Goal: Find contact information: Find contact information

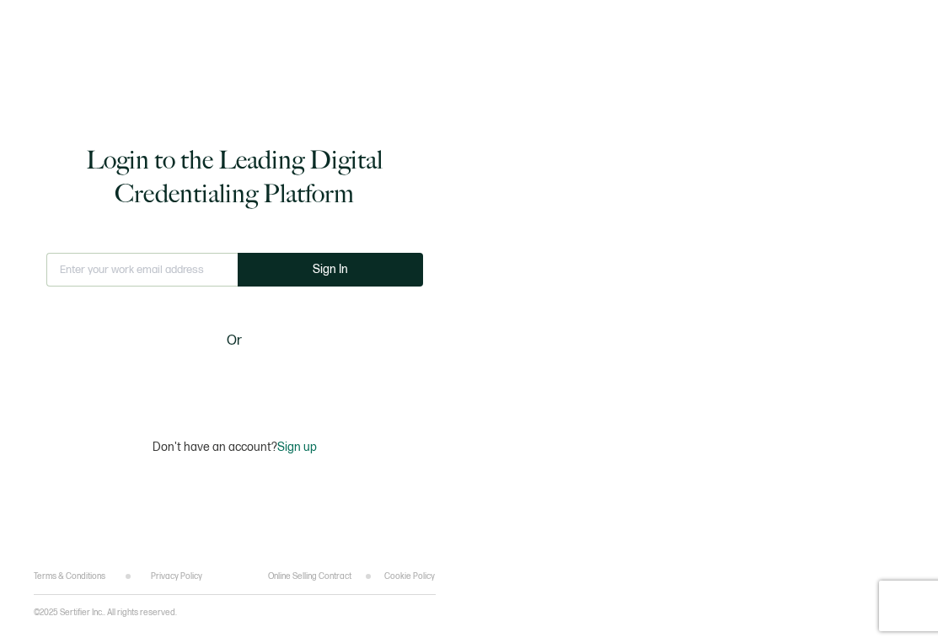
type input "[EMAIL_ADDRESS][PERSON_NAME][DOMAIN_NAME]"
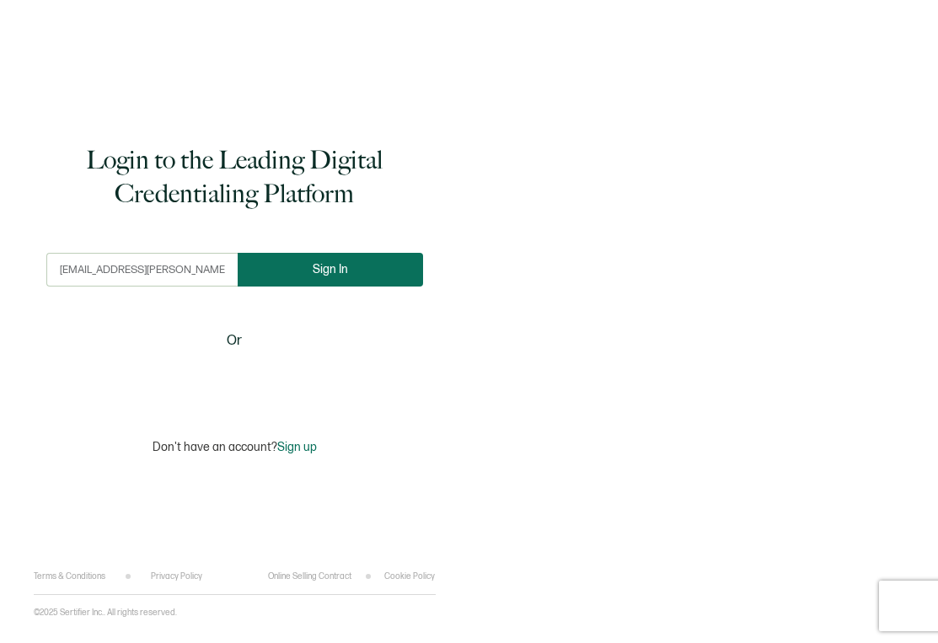
click at [276, 260] on button "Sign In" at bounding box center [330, 270] width 185 height 34
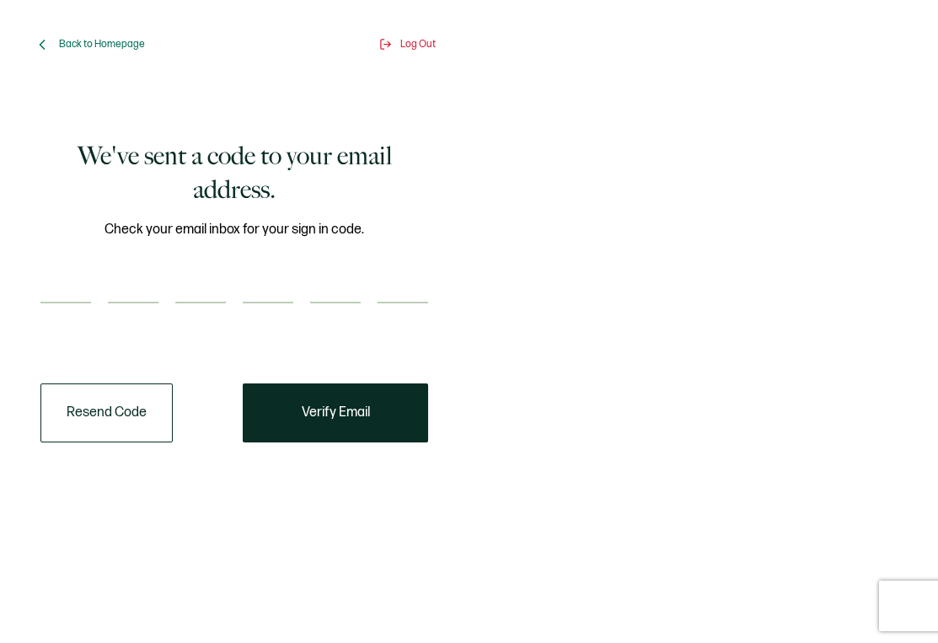
click at [50, 289] on input "number" at bounding box center [65, 287] width 51 height 34
paste input "7"
type input "7"
type input "8"
type input "0"
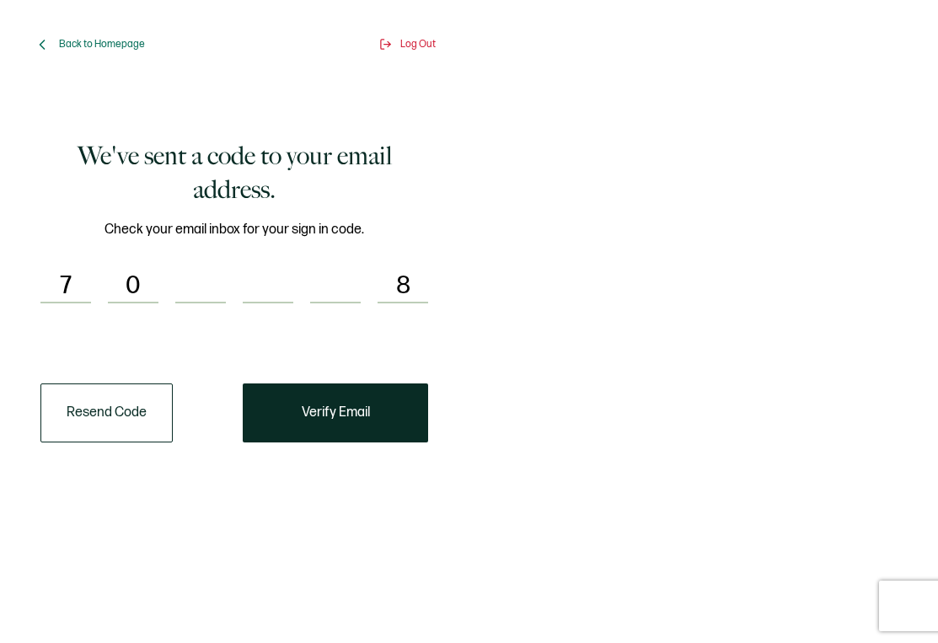
type input "8"
type input "2"
type input "3"
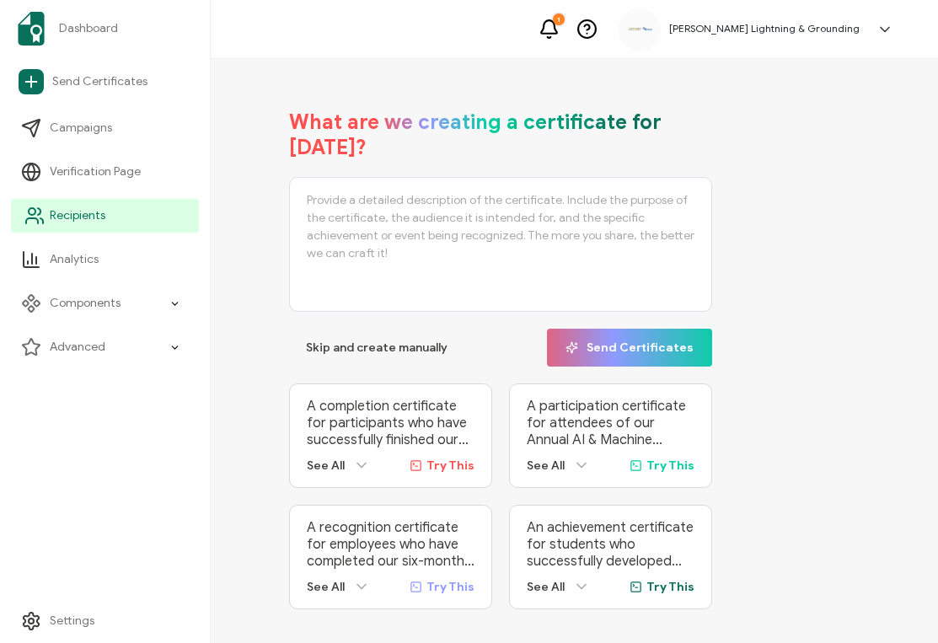
drag, startPoint x: 33, startPoint y: 222, endPoint x: 177, endPoint y: 220, distance: 144.1
click at [33, 222] on icon at bounding box center [34, 216] width 20 height 20
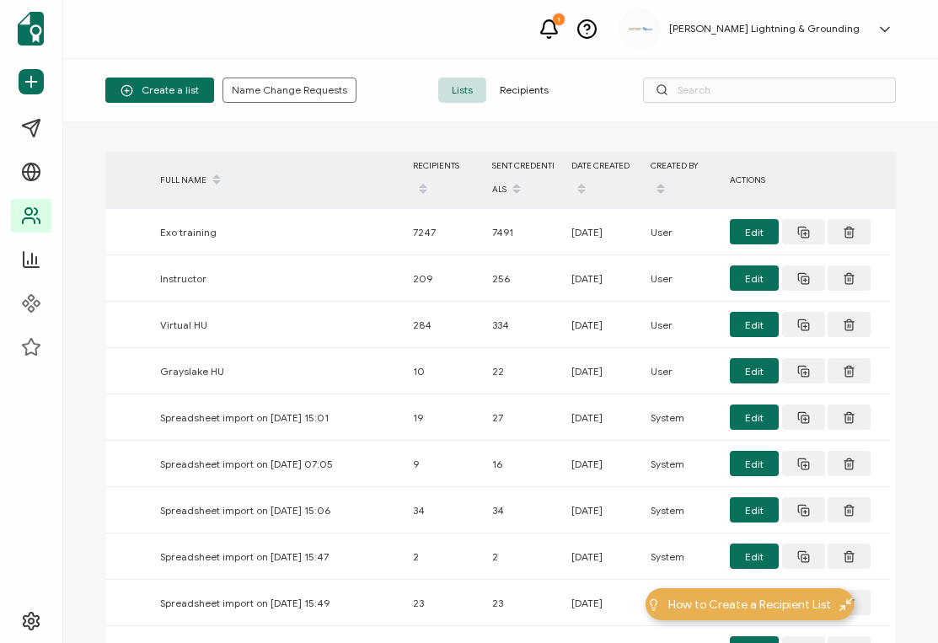
drag, startPoint x: 543, startPoint y: 81, endPoint x: 563, endPoint y: 88, distance: 20.8
click at [543, 81] on span "Recipients" at bounding box center [524, 90] width 76 height 25
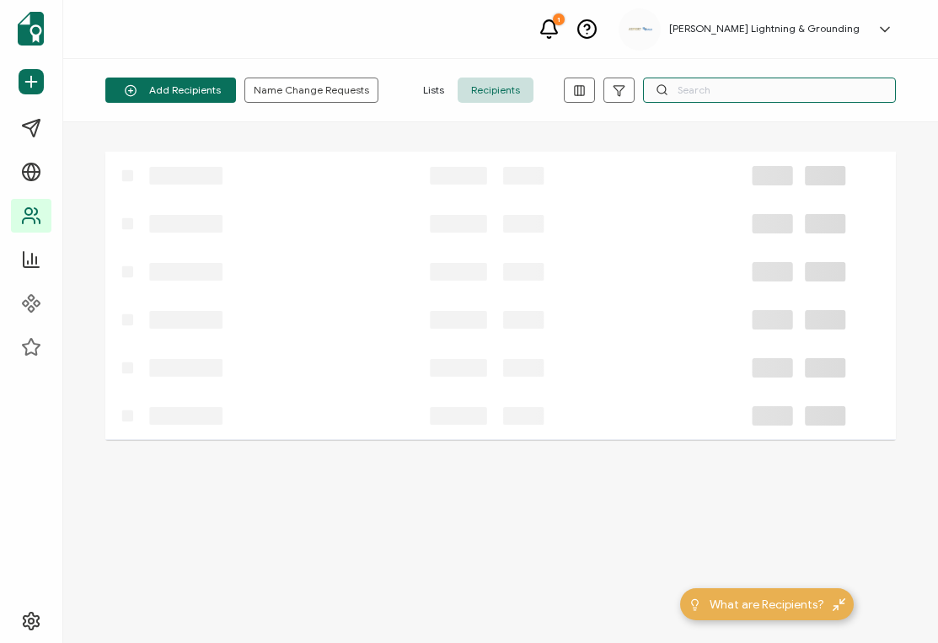
click at [715, 79] on input "text" at bounding box center [769, 90] width 253 height 25
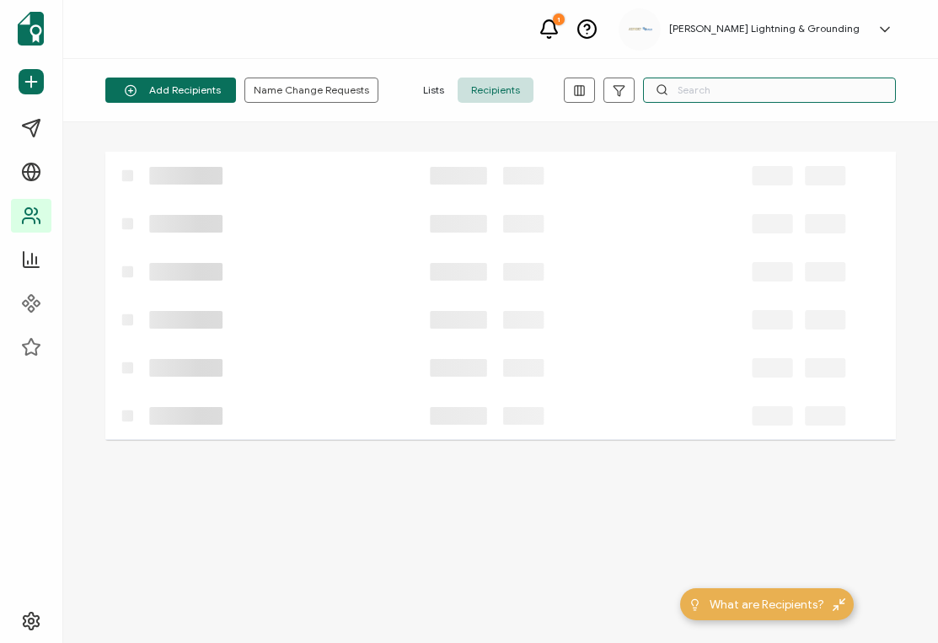
paste input "[PERSON_NAME]"
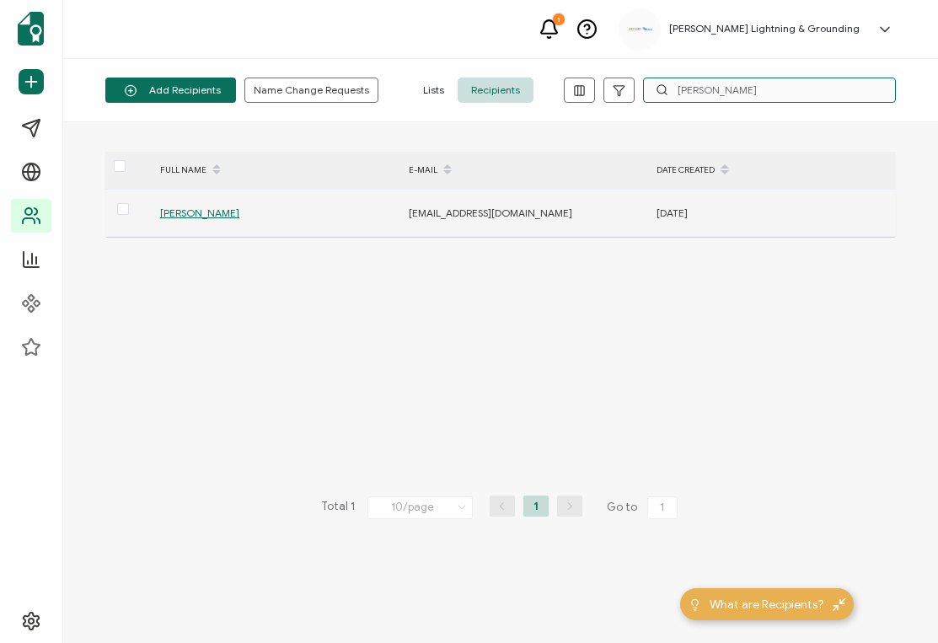
type input "[PERSON_NAME]"
click at [206, 214] on span "[PERSON_NAME]" at bounding box center [199, 212] width 79 height 13
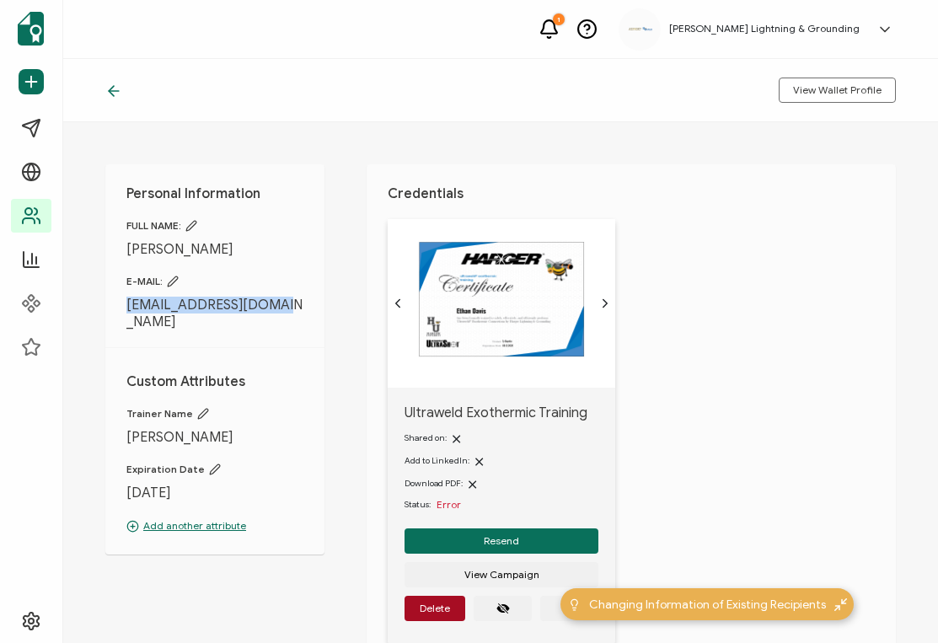
drag, startPoint x: 283, startPoint y: 304, endPoint x: 130, endPoint y: 311, distance: 153.5
click at [130, 311] on span "[EMAIL_ADDRESS][DOMAIN_NAME]" at bounding box center [214, 314] width 177 height 34
copy span "[EMAIL_ADDRESS][DOMAIN_NAME]"
click at [108, 80] on div "View Wallet Profile" at bounding box center [500, 90] width 875 height 63
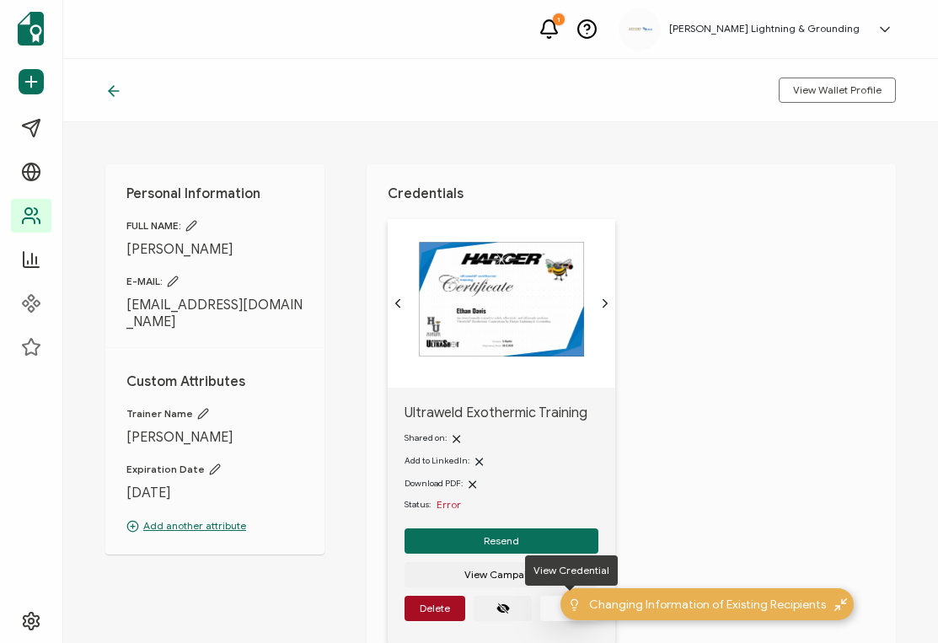
click at [546, 609] on button "button" at bounding box center [569, 608] width 58 height 25
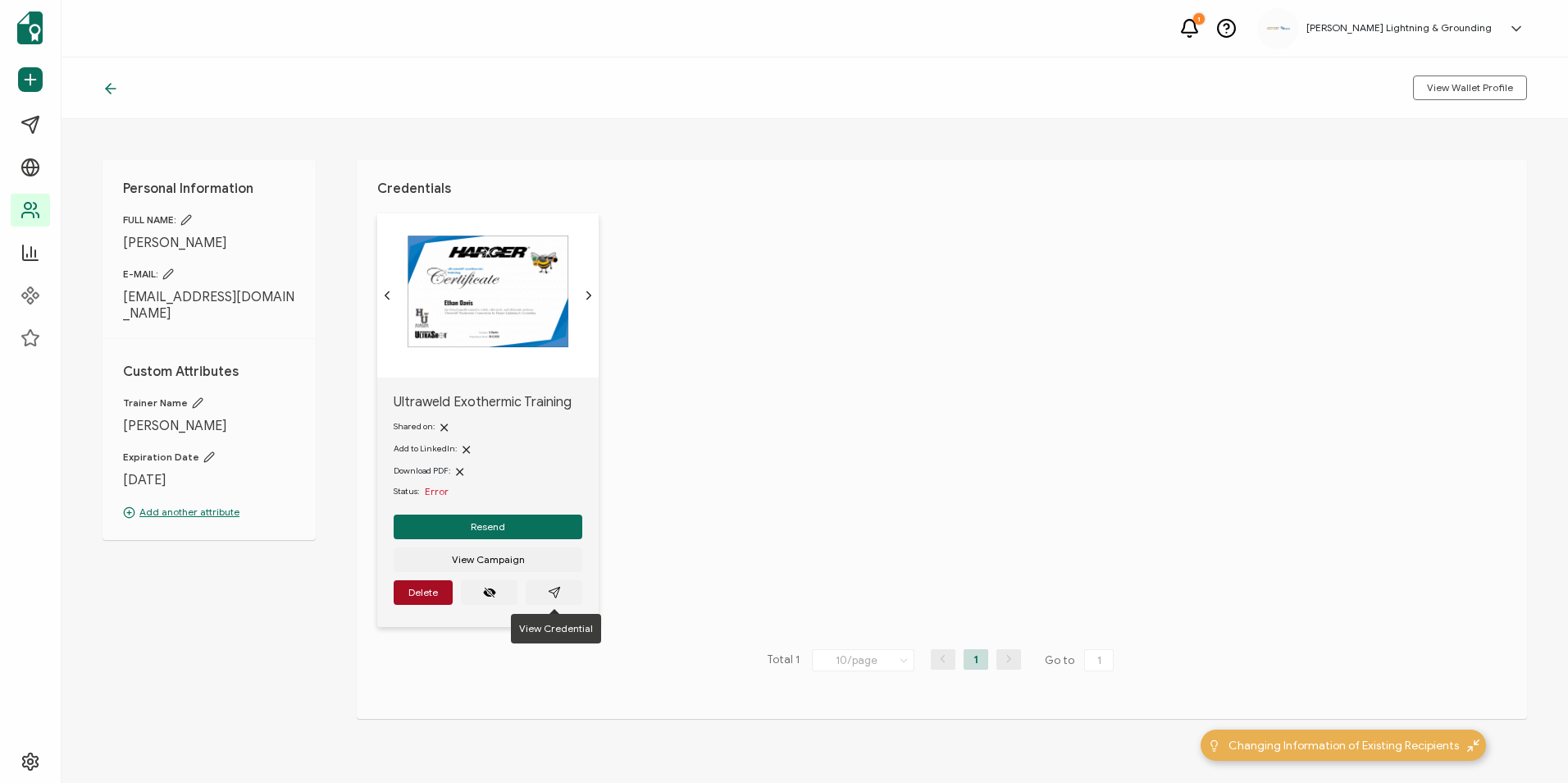
click at [112, 93] on icon at bounding box center [110, 89] width 17 height 17
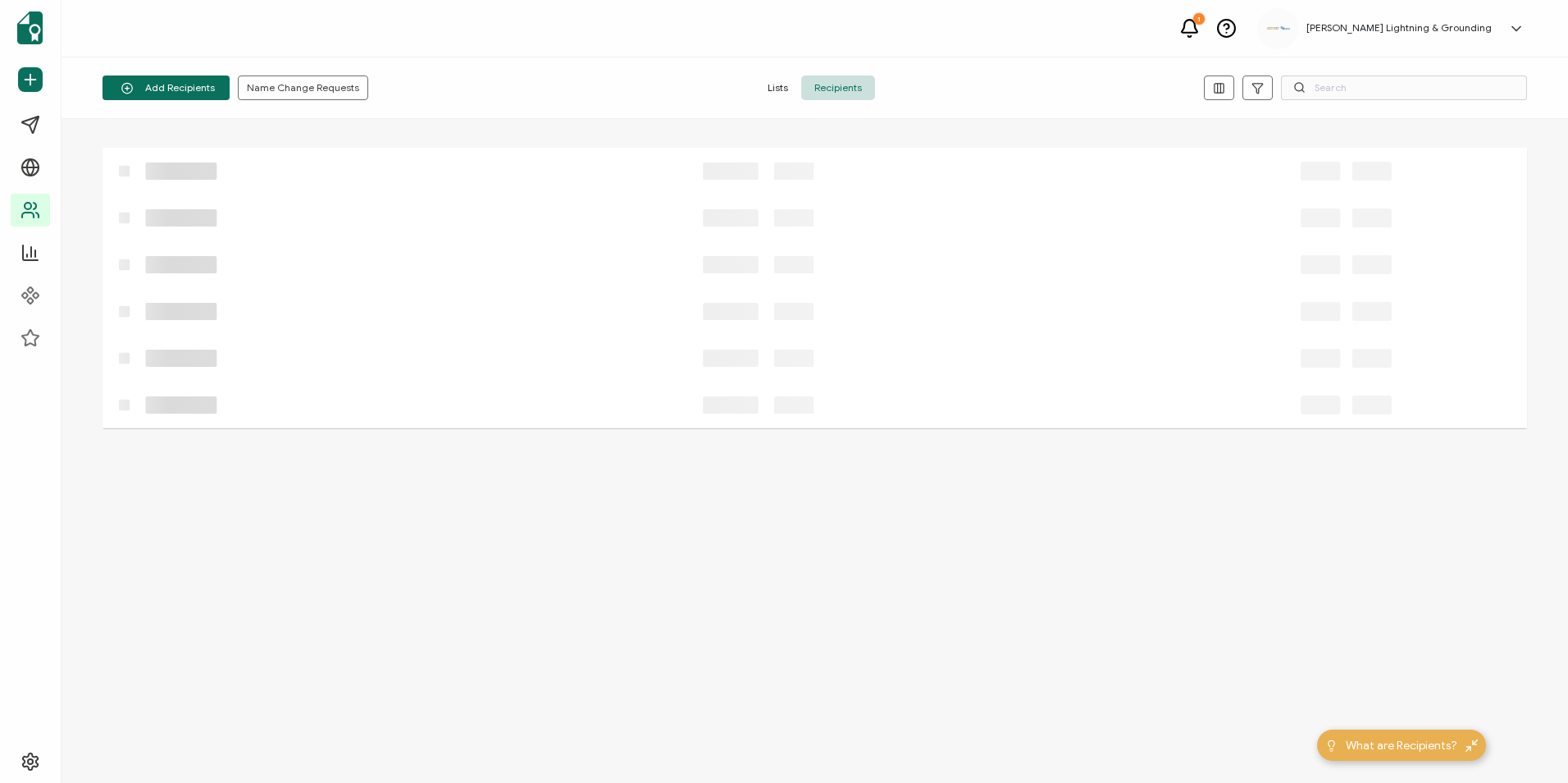
click at [912, 94] on span at bounding box center [1299, 88] width 13 height 24
click at [912, 92] on input "text" at bounding box center [1404, 88] width 246 height 24
paste input "[PERSON_NAME]"
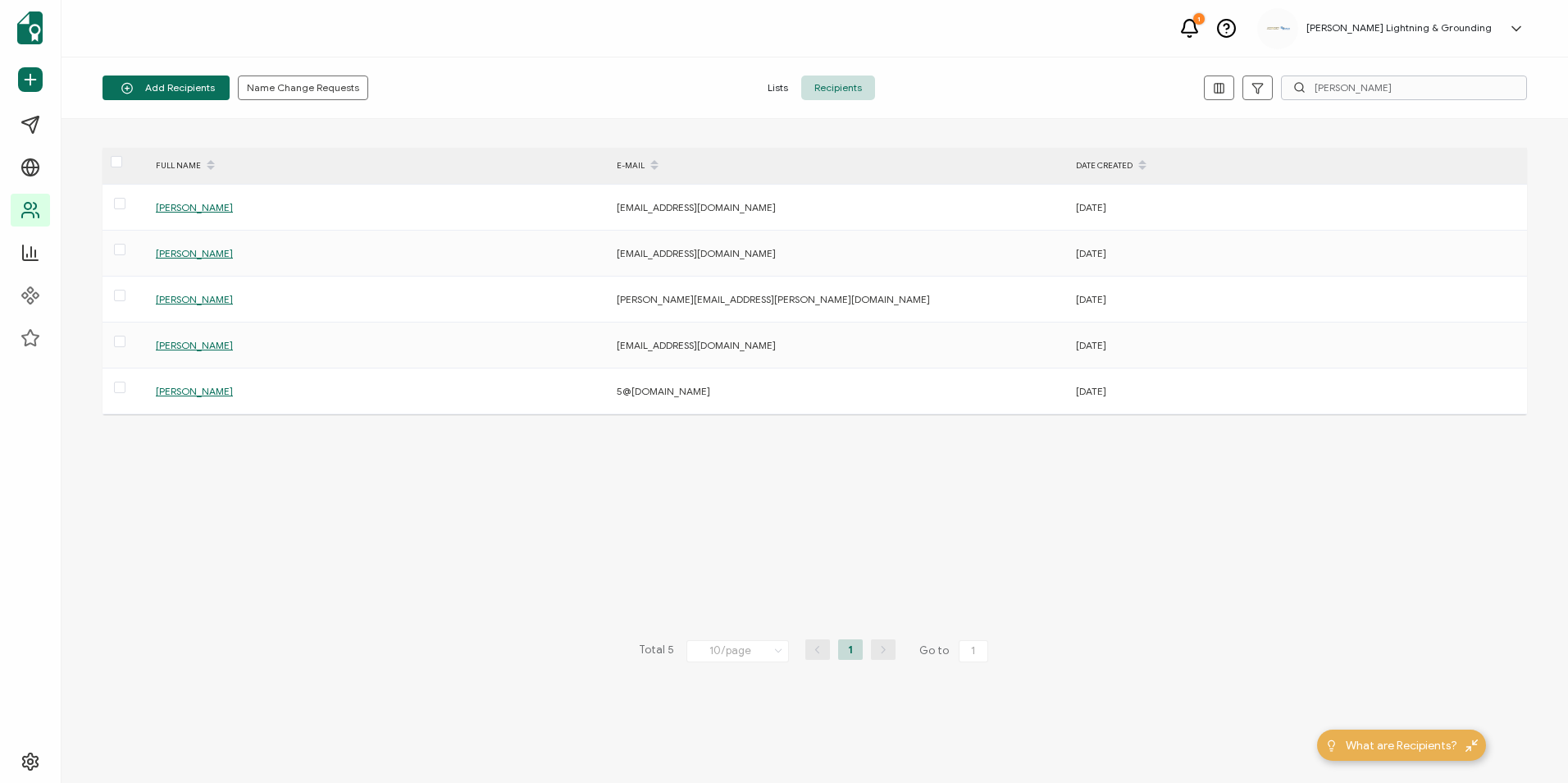
drag, startPoint x: 1340, startPoint y: 102, endPoint x: 1343, endPoint y: 79, distance: 23.2
click at [912, 99] on div "Add Recipients Upload Spreadsheet Add a Single Recipient Name Change Requests L…" at bounding box center [815, 88] width 1507 height 61
drag, startPoint x: 1361, startPoint y: 87, endPoint x: 1320, endPoint y: 91, distance: 41.2
click at [912, 91] on input "[PERSON_NAME]" at bounding box center [1404, 88] width 246 height 24
click at [912, 93] on input "[PERSON_NAME]" at bounding box center [1404, 88] width 246 height 24
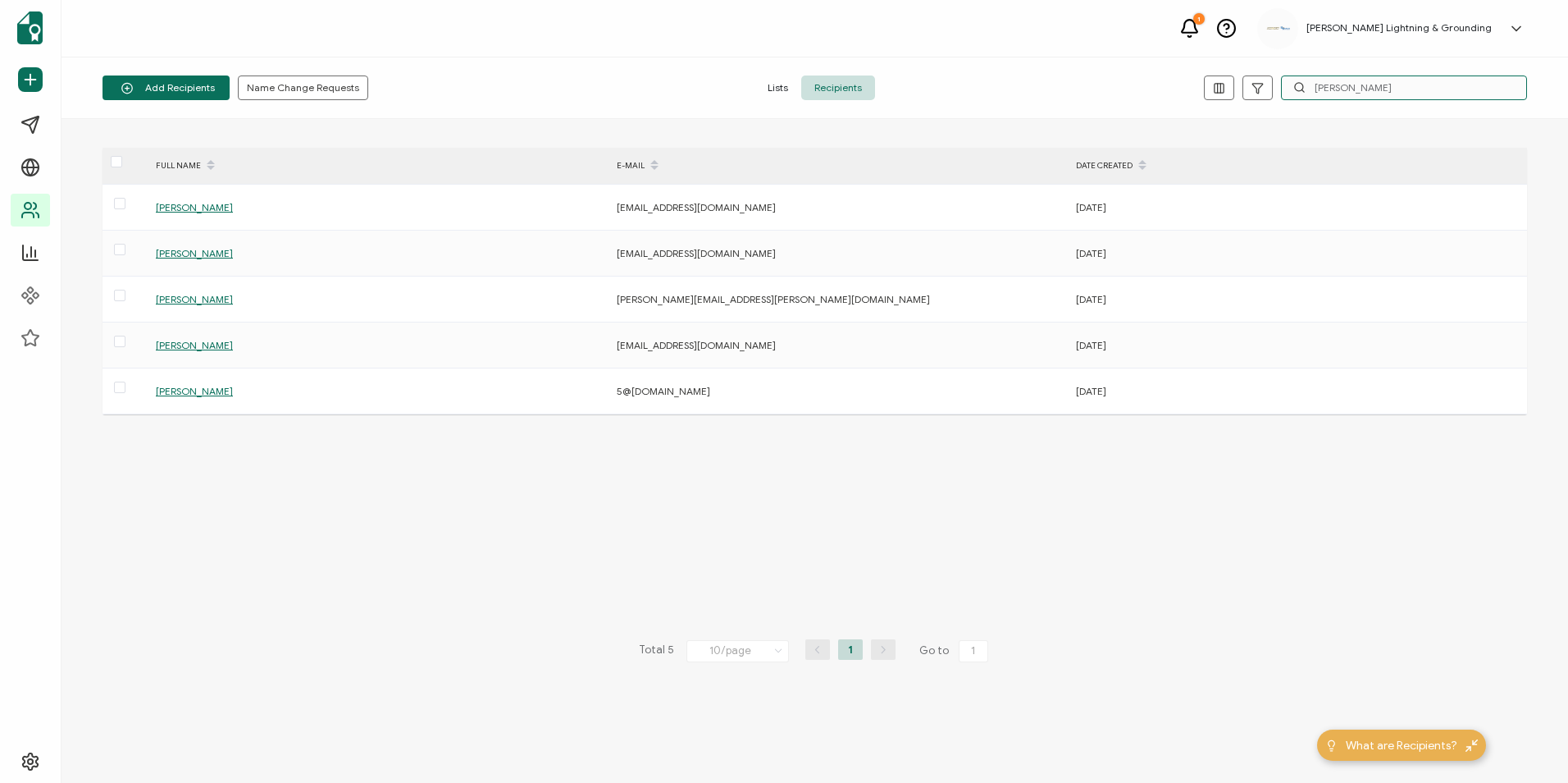
drag, startPoint x: 1354, startPoint y: 93, endPoint x: 1300, endPoint y: 93, distance: 54.0
click at [912, 93] on div "[PERSON_NAME]" at bounding box center [1404, 88] width 246 height 24
paste input "Procise"
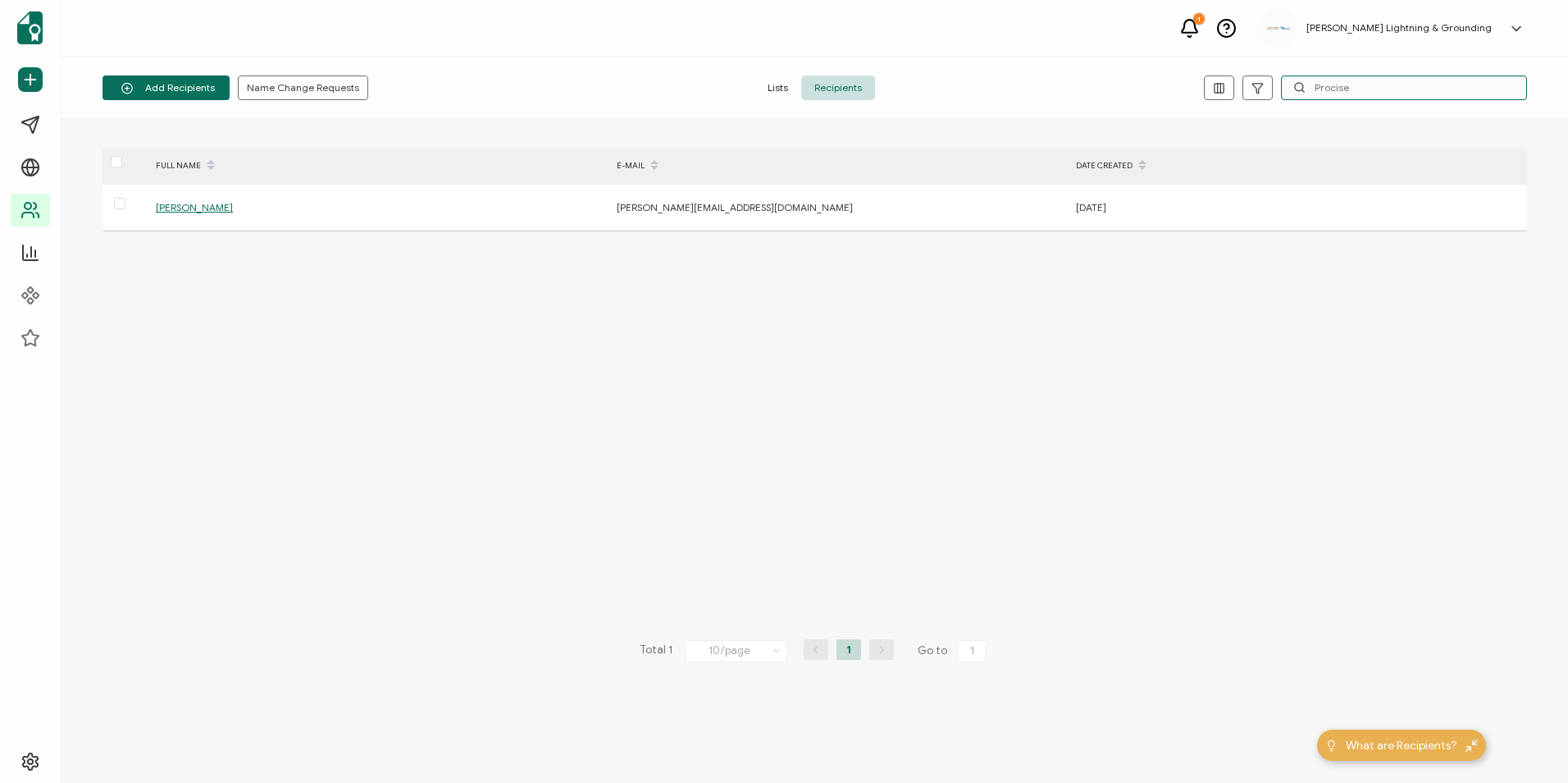
click at [912, 86] on input "Procise" at bounding box center [1404, 88] width 246 height 24
paste input "[EMAIL_ADDRESS][DOMAIN_NAME]"
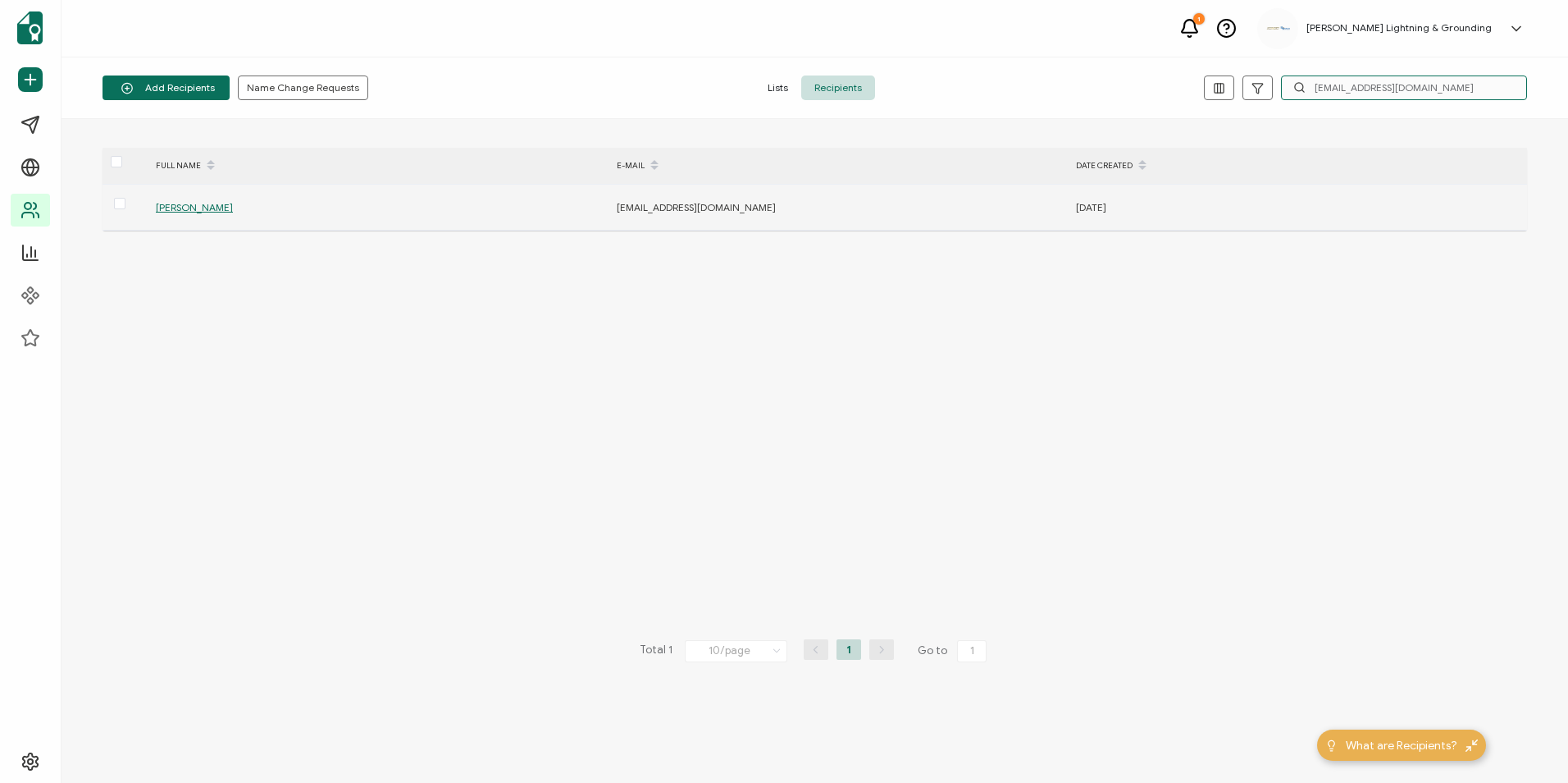
type input "[EMAIL_ADDRESS][DOMAIN_NAME]"
click at [186, 211] on span "[PERSON_NAME]" at bounding box center [194, 206] width 77 height 13
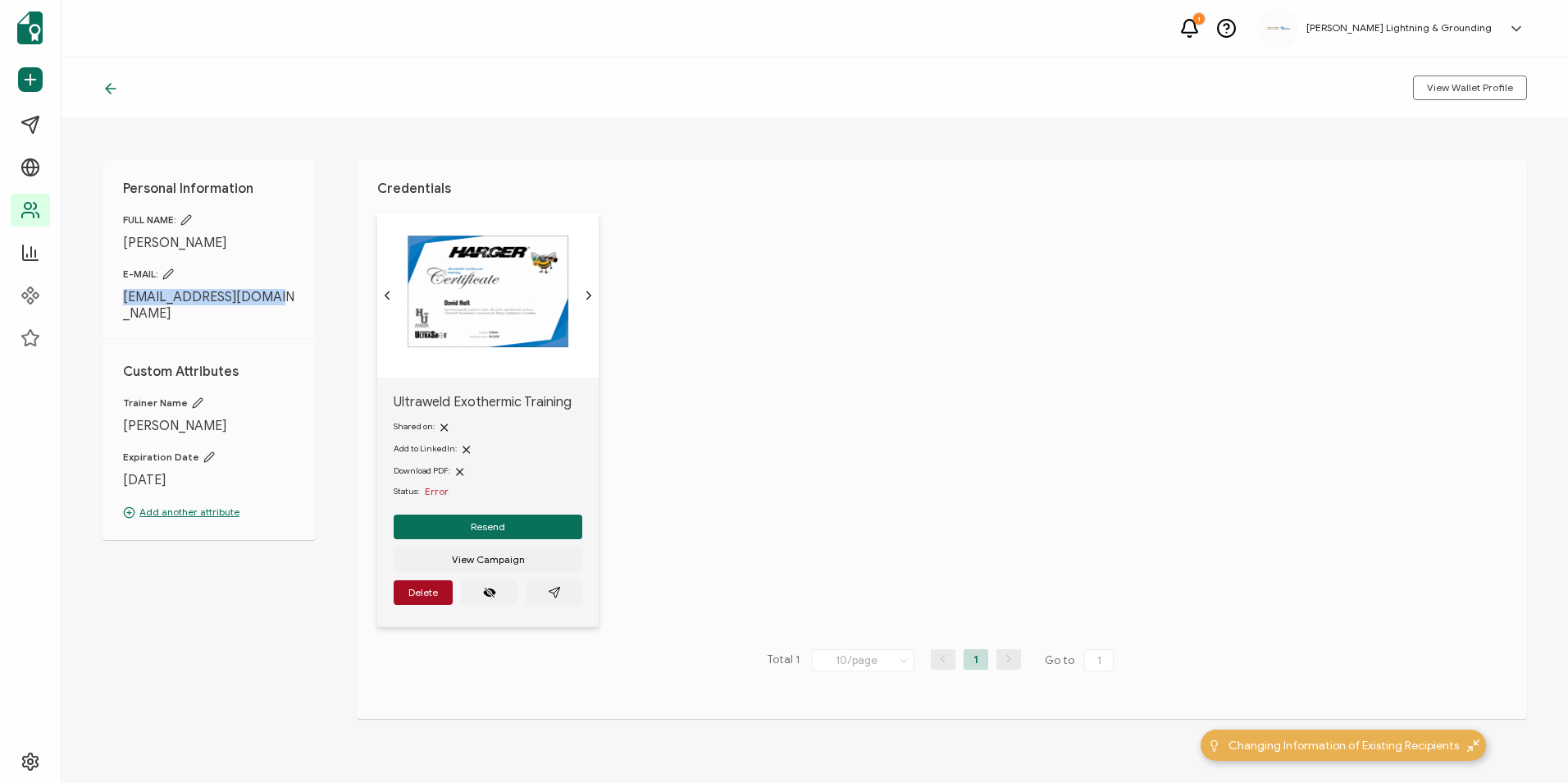
drag, startPoint x: 274, startPoint y: 295, endPoint x: 126, endPoint y: 301, distance: 148.1
click at [126, 301] on span "[EMAIL_ADDRESS][DOMAIN_NAME]" at bounding box center [208, 306] width 172 height 33
copy span "[EMAIL_ADDRESS][DOMAIN_NAME]"
click at [554, 597] on icon "paper plane outline" at bounding box center [554, 592] width 13 height 13
click at [238, 79] on div "View Wallet Profile" at bounding box center [815, 88] width 1507 height 61
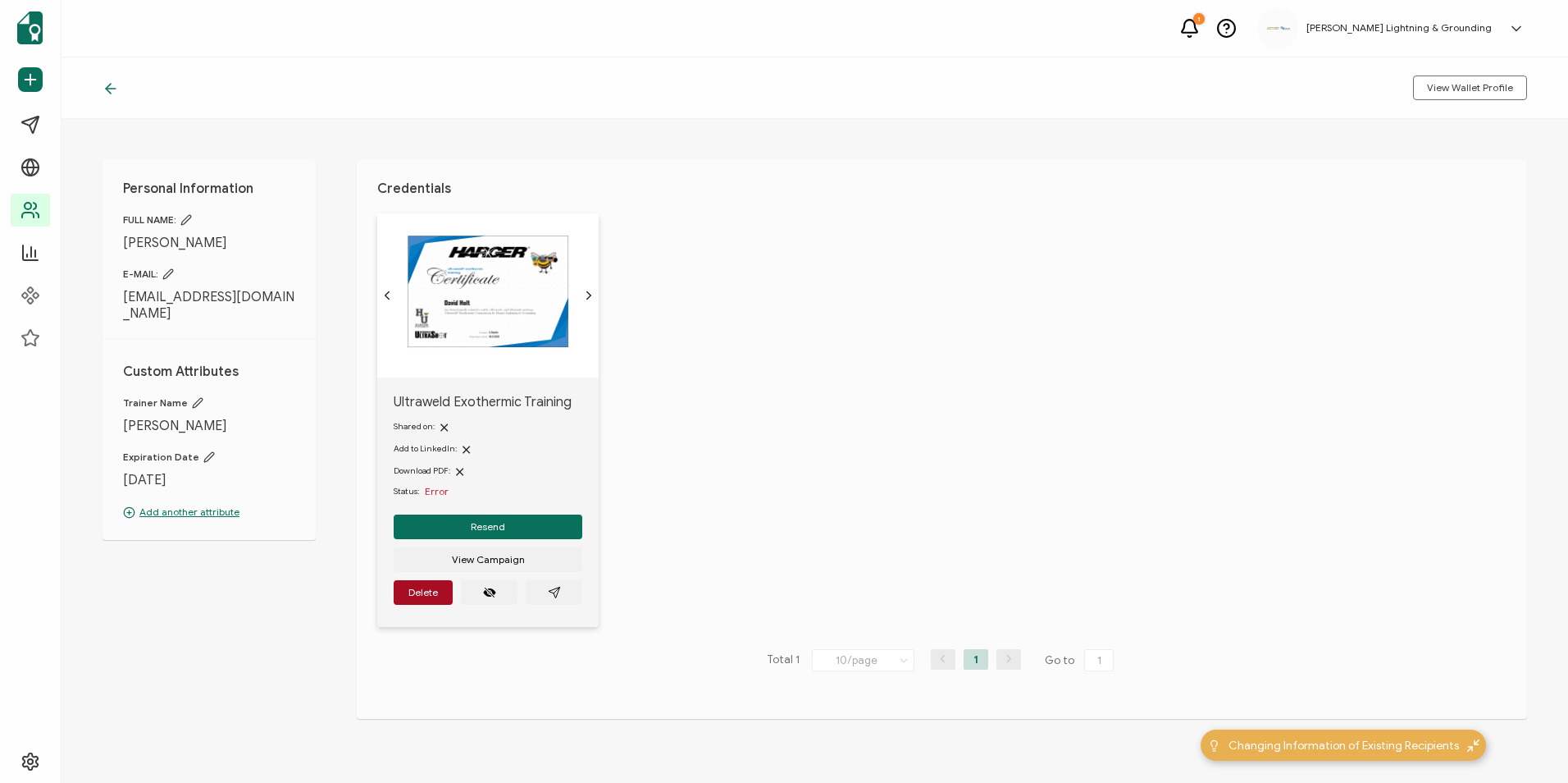
click at [115, 92] on icon at bounding box center [110, 89] width 17 height 17
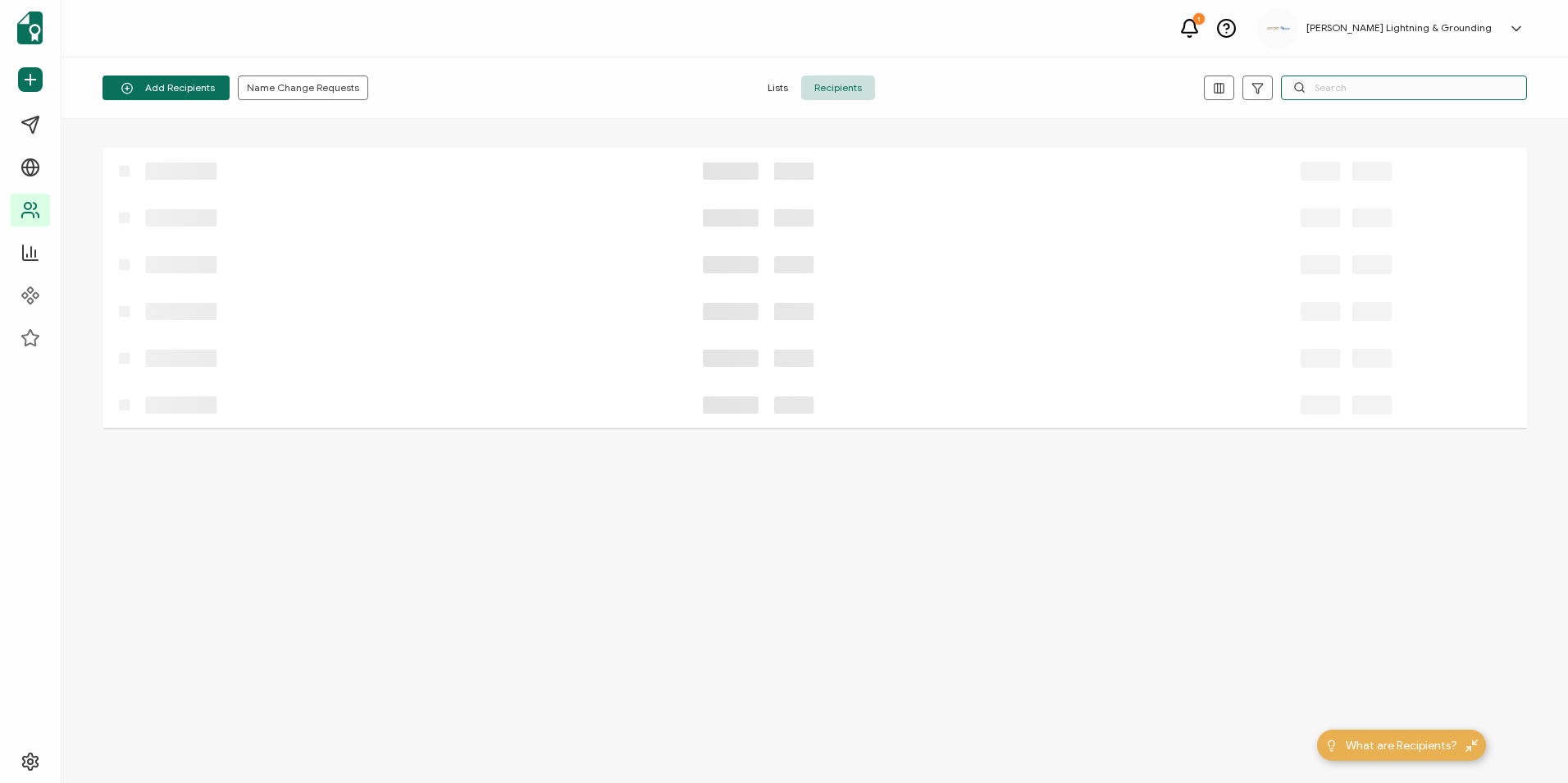
click at [912, 82] on input "text" at bounding box center [1404, 88] width 246 height 24
paste input "[PERSON_NAME][EMAIL_ADDRESS][DOMAIN_NAME]"
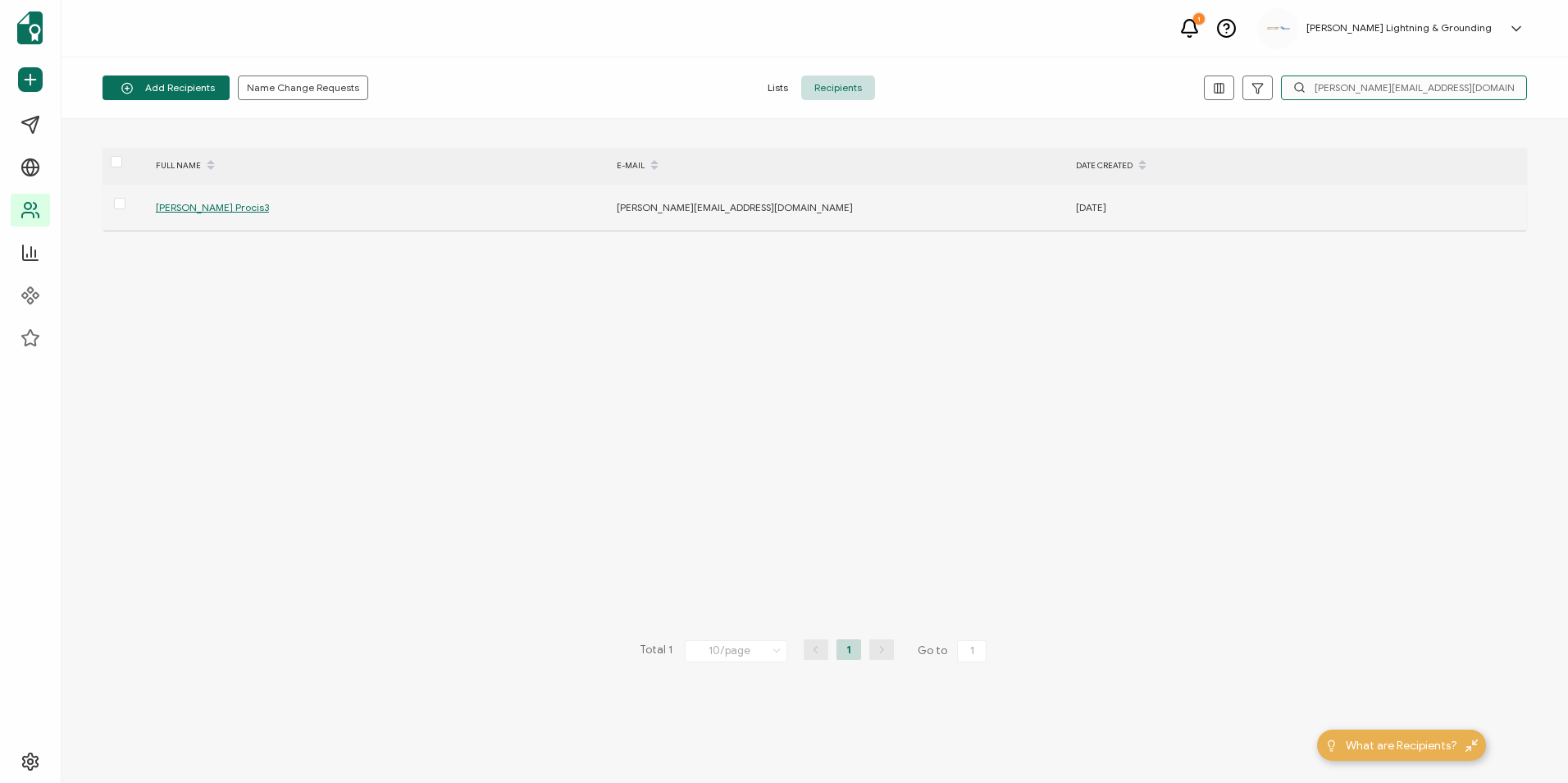
type input "[PERSON_NAME][EMAIL_ADDRESS][DOMAIN_NAME]"
click at [189, 211] on span "[PERSON_NAME] Procis3" at bounding box center [212, 206] width 113 height 13
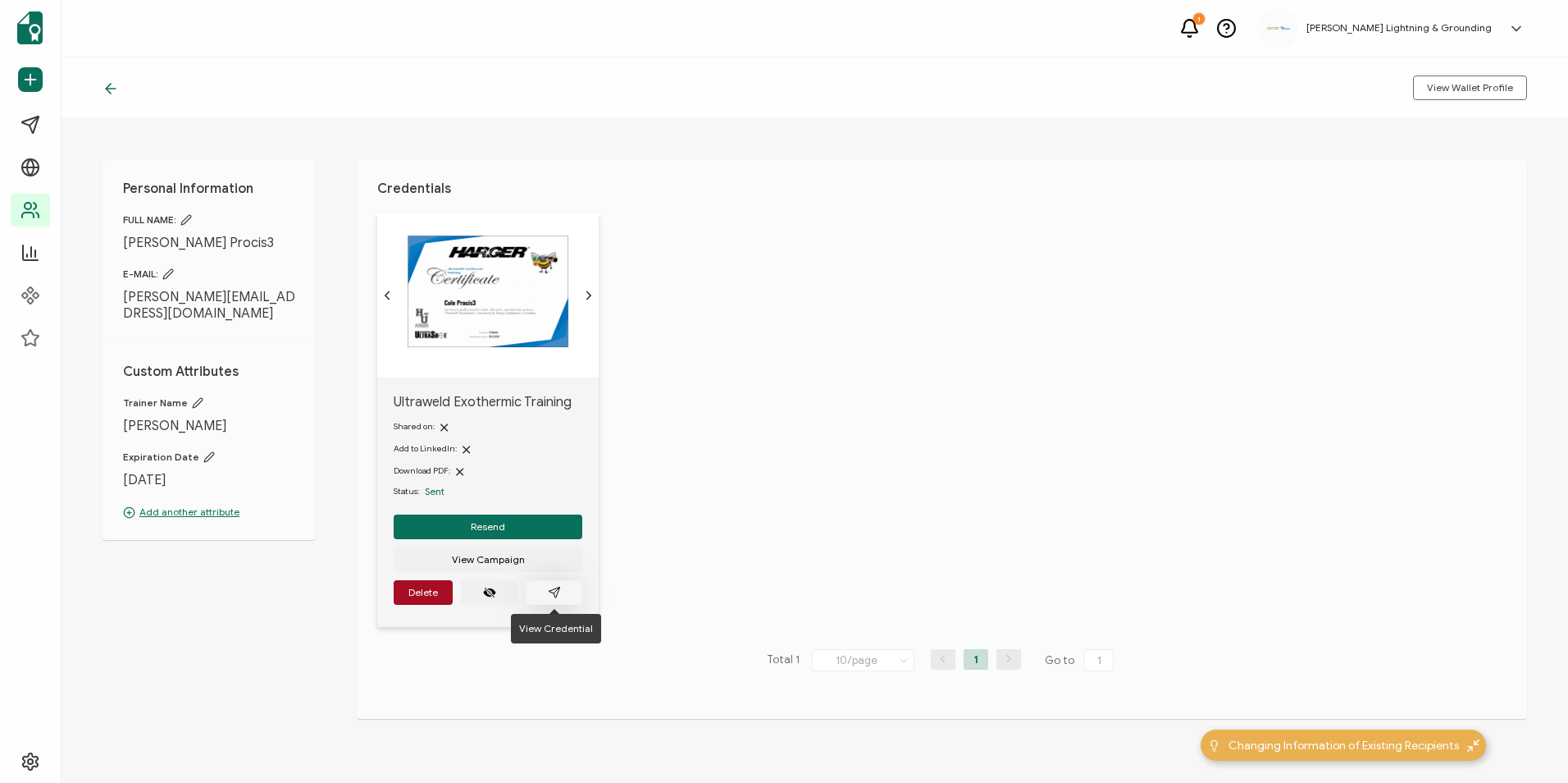
click at [569, 597] on button "button" at bounding box center [554, 592] width 56 height 24
drag, startPoint x: 279, startPoint y: 297, endPoint x: 118, endPoint y: 294, distance: 161.0
click at [118, 294] on div "Personal Information FULL NAME: [PERSON_NAME] Procis3 E-MAIL: [PERSON_NAME][EMA…" at bounding box center [208, 350] width 213 height 380
copy span "[PERSON_NAME][EMAIL_ADDRESS][DOMAIN_NAME]"
